Goal: Navigation & Orientation: Find specific page/section

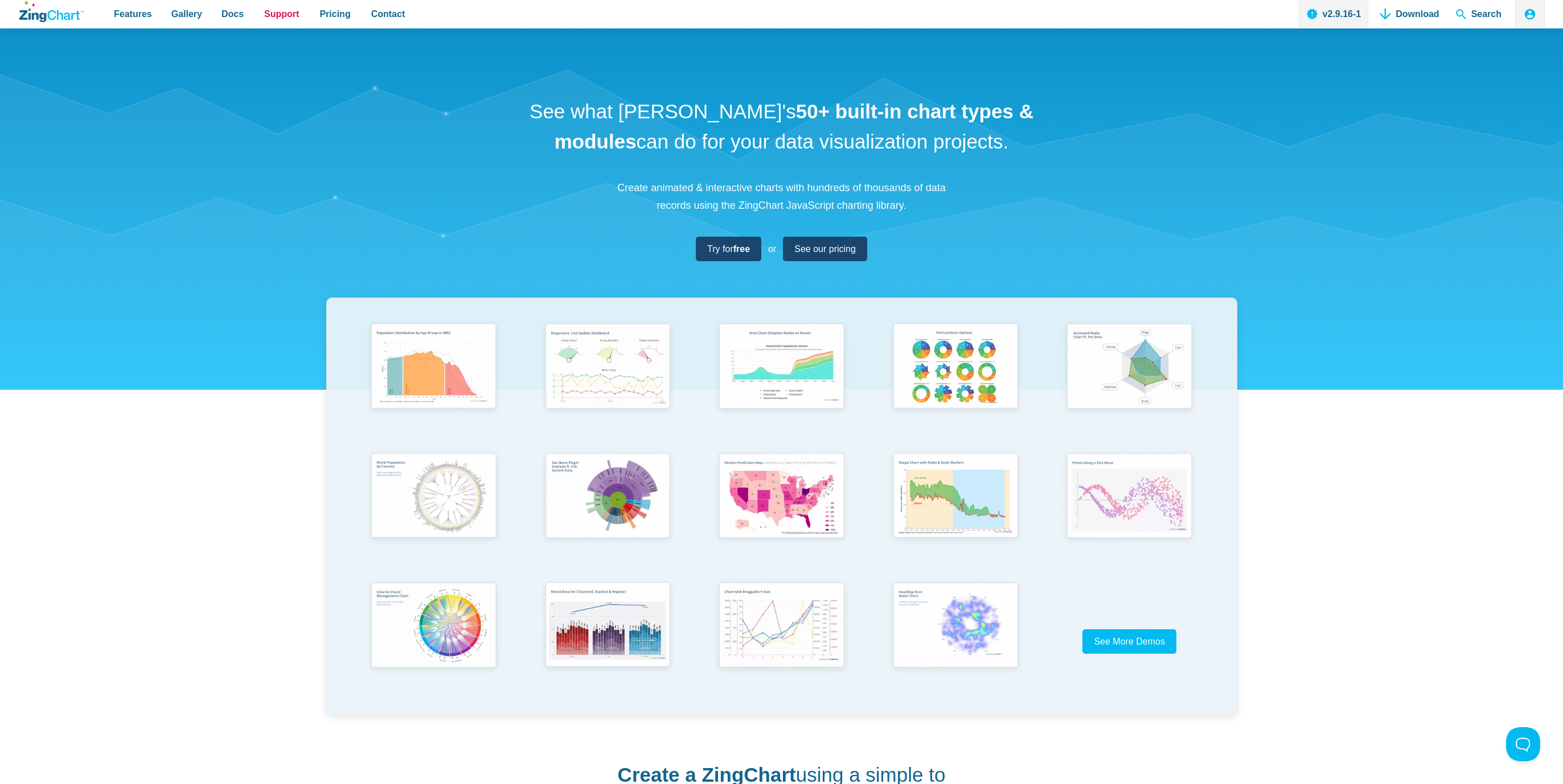
click at [273, 16] on span "Support" at bounding box center [281, 14] width 35 height 15
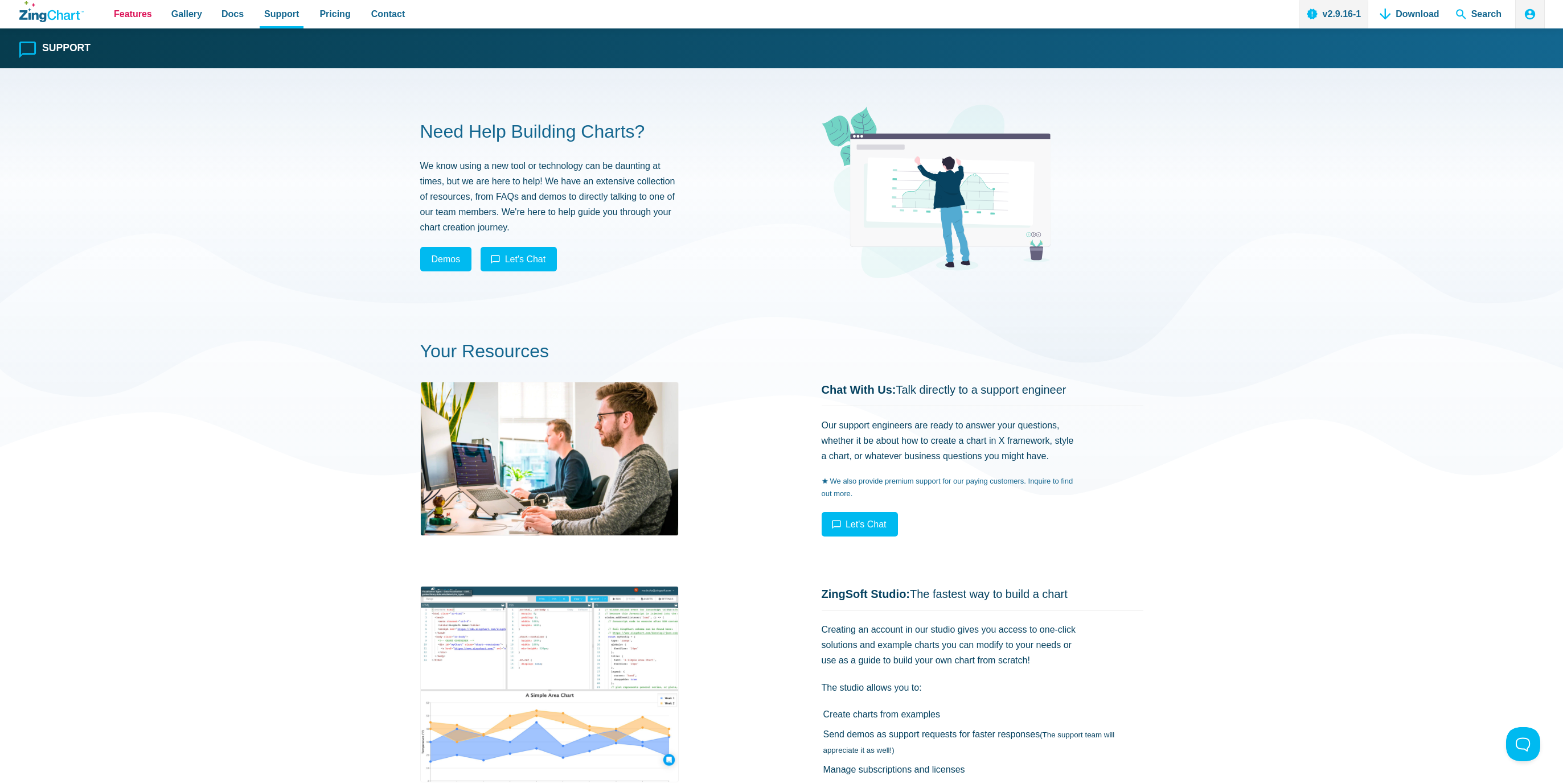
click at [130, 13] on span "Features" at bounding box center [133, 14] width 38 height 15
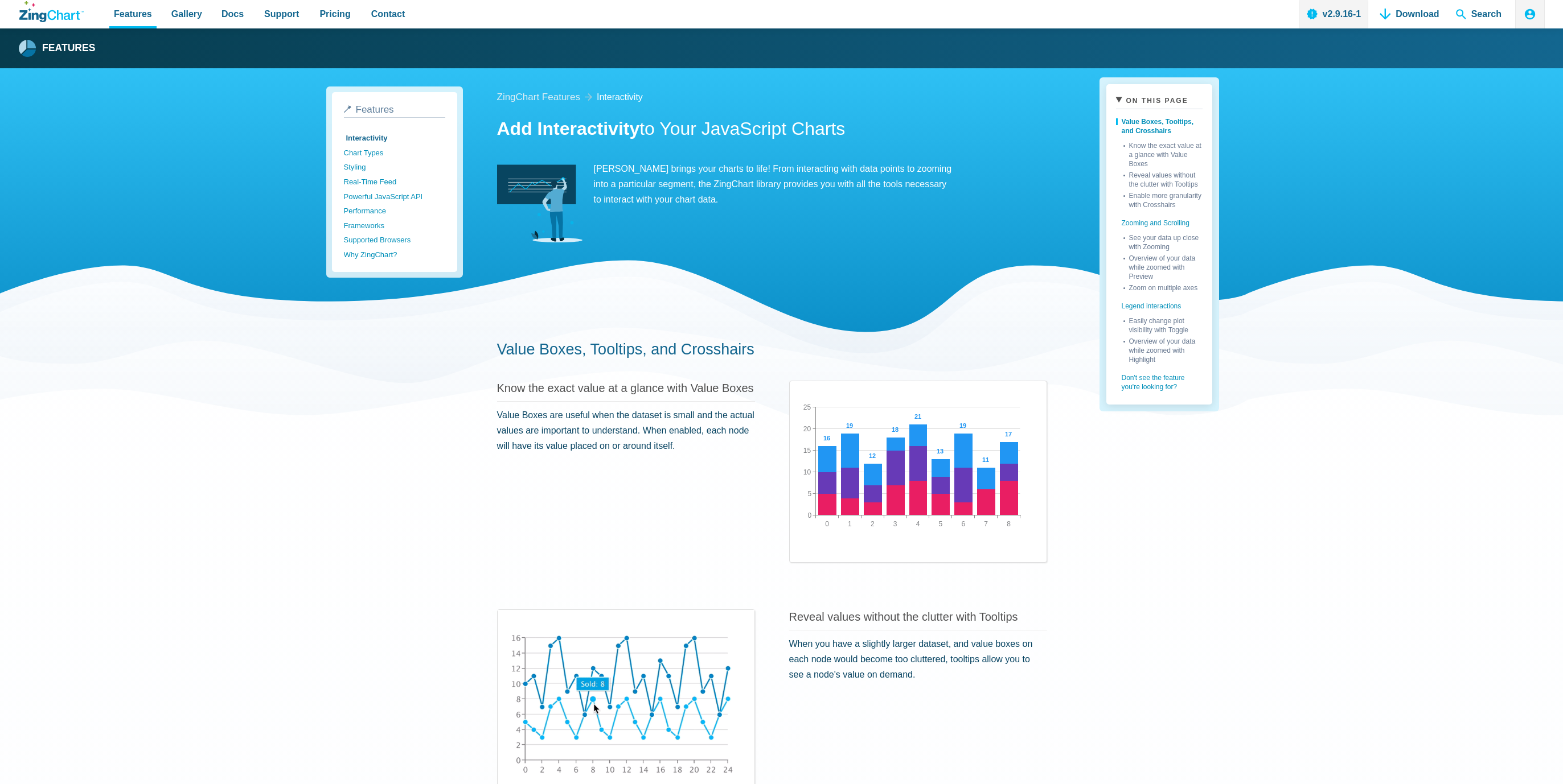
click at [222, 16] on span "Docs" at bounding box center [232, 14] width 22 height 15
